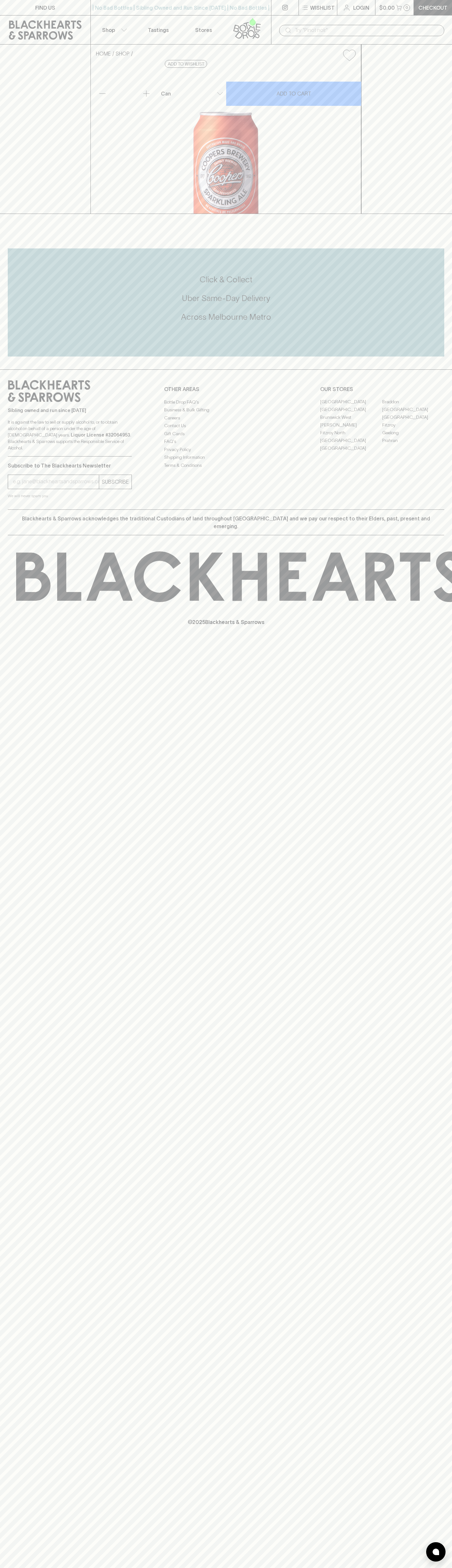
click at [345, 20] on div "​" at bounding box center [361, 30] width 181 height 29
click at [449, 214] on div "HOME SHOP Coopers Sparkling Ale Can $5.50 Add to wishlist 10% discount when pur…" at bounding box center [226, 129] width 452 height 169
click at [368, 1567] on html "FIND US | No Bad Bottles | Sibling Owned and Run Since [DATE] | No Bad Bottles …" at bounding box center [226, 784] width 452 height 1568
click at [1, 1191] on div "FIND US | No Bad Bottles | Sibling Owned and Run Since [DATE] | No Bad Bottles …" at bounding box center [226, 784] width 452 height 1568
